Goal: Task Accomplishment & Management: Complete application form

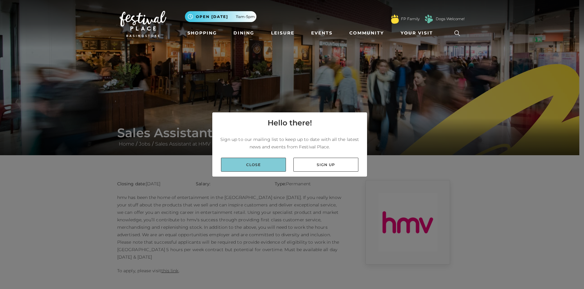
drag, startPoint x: 236, startPoint y: 169, endPoint x: 235, endPoint y: 164, distance: 5.6
click at [237, 169] on link "Close" at bounding box center [253, 165] width 65 height 14
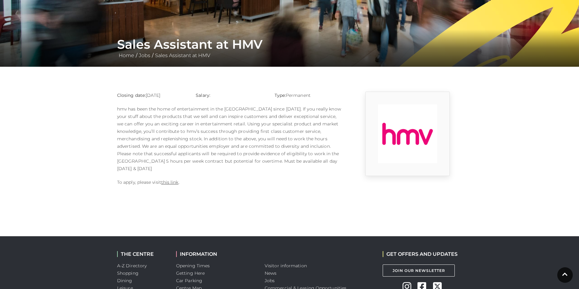
scroll to position [124, 0]
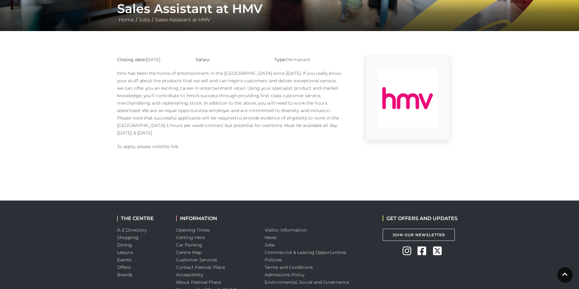
click at [176, 144] on link "this link" at bounding box center [169, 147] width 17 height 6
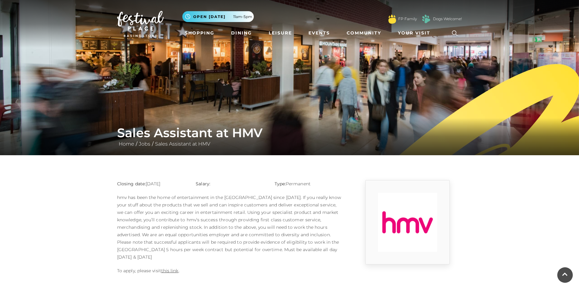
scroll to position [124, 0]
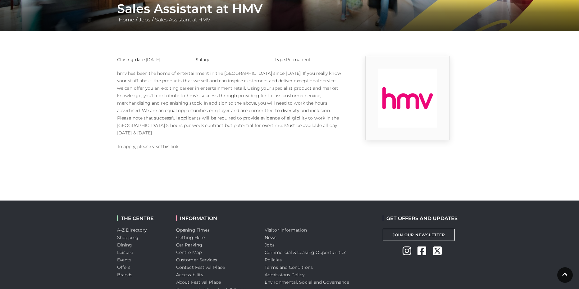
click at [174, 144] on link "this link" at bounding box center [169, 147] width 17 height 6
click at [166, 144] on link "this link" at bounding box center [169, 147] width 17 height 6
click at [167, 144] on link "this link" at bounding box center [169, 147] width 17 height 6
click at [174, 144] on link "this link" at bounding box center [169, 147] width 17 height 6
click at [175, 144] on link "this link" at bounding box center [169, 147] width 17 height 6
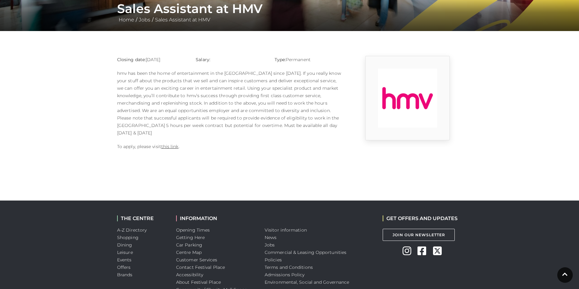
click at [155, 143] on p "To apply, please visit this link ." at bounding box center [230, 146] width 227 height 7
click at [168, 144] on link "this link" at bounding box center [169, 147] width 17 height 6
click at [175, 144] on link "this link" at bounding box center [169, 147] width 17 height 6
